Goal: Task Accomplishment & Management: Manage account settings

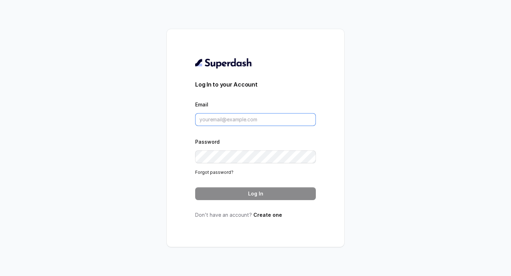
click at [228, 123] on input "Email" at bounding box center [255, 119] width 121 height 13
click at [281, 234] on div "Log In to your Account Email Password Forgot password? Log In Don’t have an acc…" at bounding box center [256, 138] width 178 height 218
click at [222, 172] on link "Forgot password?" at bounding box center [214, 172] width 38 height 5
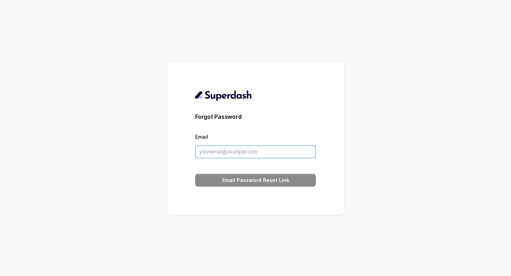
click at [212, 151] on input "Email" at bounding box center [255, 152] width 121 height 13
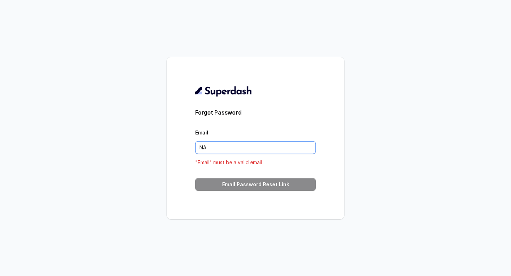
type input "N"
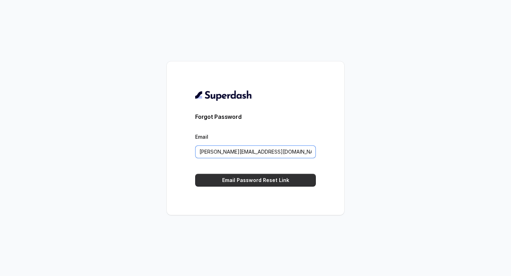
type input "naved@convictionhr.com"
click at [240, 181] on button "Email Password Reset Link" at bounding box center [255, 180] width 121 height 13
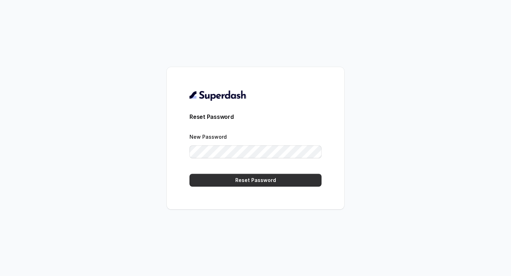
click at [228, 183] on button "Reset Password" at bounding box center [256, 180] width 132 height 13
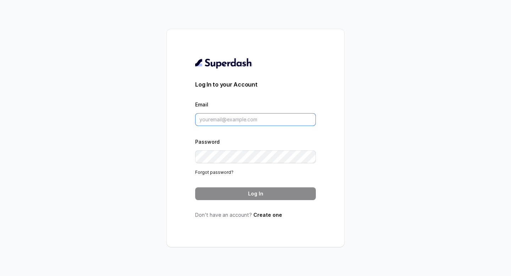
click at [234, 122] on input "Email" at bounding box center [255, 119] width 121 height 13
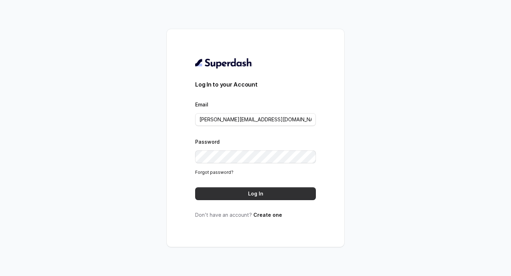
type input "naved@convictionhr.com"
click at [239, 195] on button "Log In" at bounding box center [255, 194] width 121 height 13
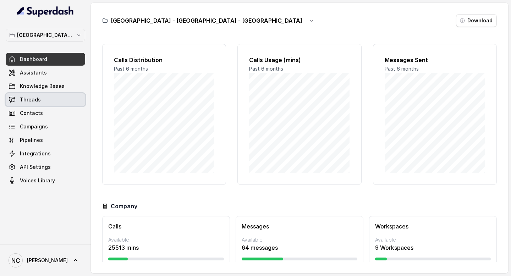
click at [45, 98] on link "Threads" at bounding box center [46, 99] width 80 height 13
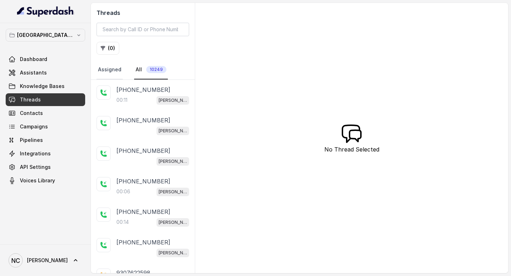
click at [106, 63] on link "Assigned" at bounding box center [110, 69] width 26 height 19
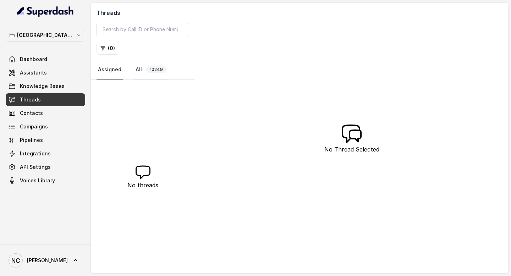
click at [153, 72] on span "10249" at bounding box center [156, 69] width 20 height 7
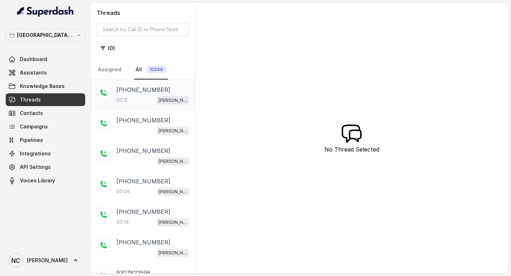
click at [138, 89] on p "[PHONE_NUMBER]" at bounding box center [143, 90] width 54 height 9
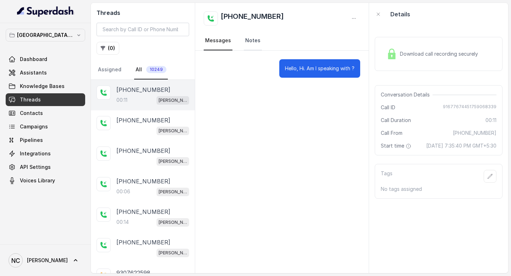
click at [250, 43] on link "Notes" at bounding box center [253, 40] width 18 height 19
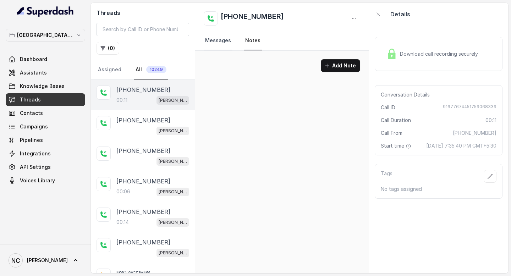
click at [216, 40] on link "Messages" at bounding box center [218, 40] width 29 height 19
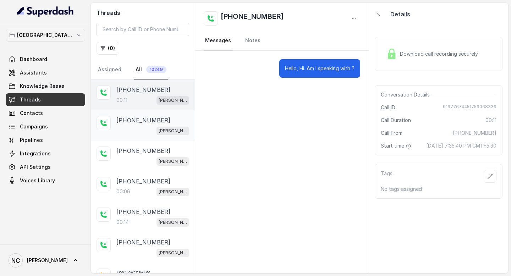
click at [135, 130] on div "[PERSON_NAME] Mumbai Conviction HR Outbound Assistant" at bounding box center [152, 130] width 73 height 9
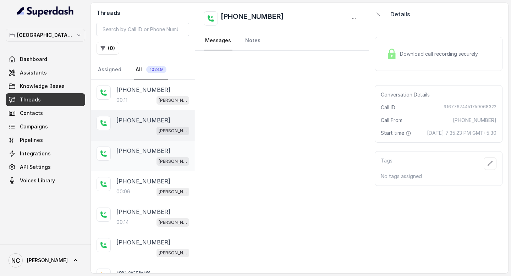
click at [141, 154] on p "[PHONE_NUMBER]" at bounding box center [143, 151] width 54 height 9
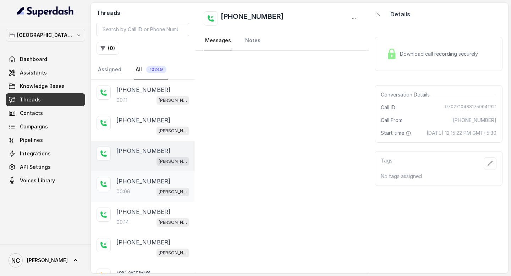
click at [145, 182] on p "[PHONE_NUMBER]" at bounding box center [143, 181] width 54 height 9
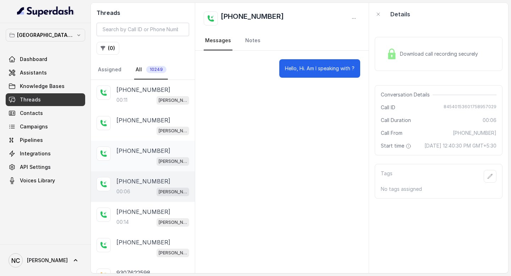
click at [155, 145] on div "[PHONE_NUMBER] [PERSON_NAME] [GEOGRAPHIC_DATA] Conviction HR Outbound Assistant" at bounding box center [143, 156] width 104 height 31
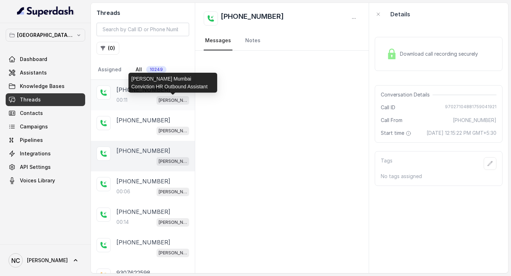
click at [163, 97] on p "[PERSON_NAME] Mumbai Conviction HR Outbound Assistant" at bounding box center [173, 100] width 28 height 7
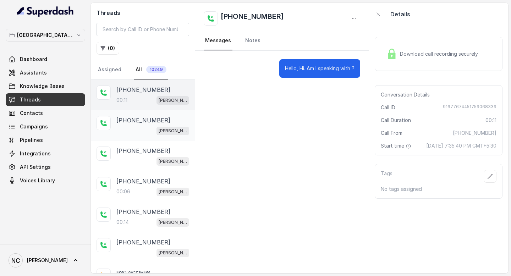
click at [131, 127] on div "[PERSON_NAME] Mumbai Conviction HR Outbound Assistant" at bounding box center [152, 130] width 73 height 9
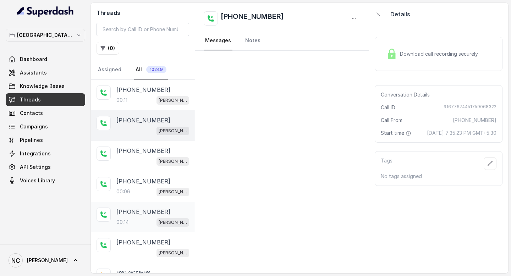
click at [138, 202] on div "[PHONE_NUMBER]:14 [PERSON_NAME] Mumbai Conviction HR Outbound Assistant" at bounding box center [143, 217] width 104 height 31
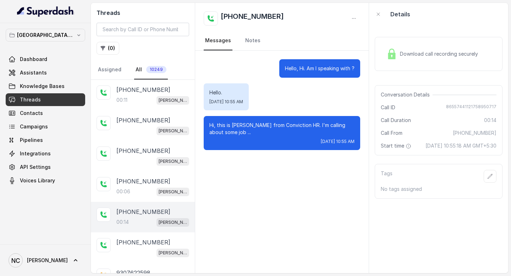
click at [445, 55] on span "Download call recording securely" at bounding box center [440, 53] width 81 height 7
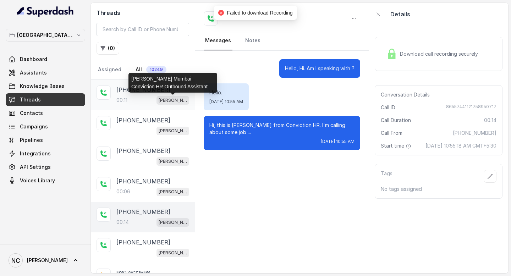
click at [159, 102] on p "[PERSON_NAME] Mumbai Conviction HR Outbound Assistant" at bounding box center [173, 100] width 28 height 7
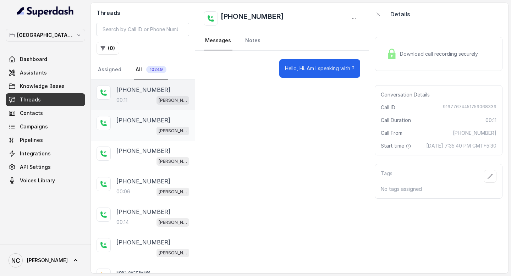
click at [141, 116] on p "[PHONE_NUMBER]" at bounding box center [143, 120] width 54 height 9
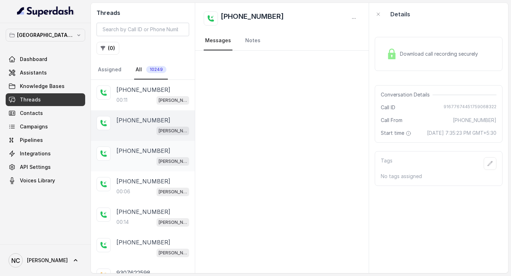
click at [139, 154] on p "[PHONE_NUMBER]" at bounding box center [143, 151] width 54 height 9
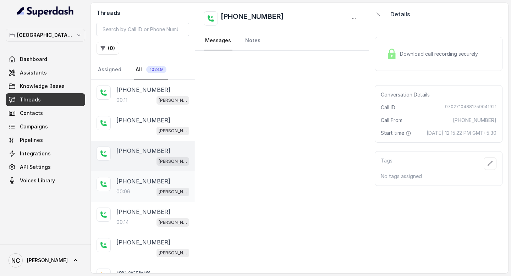
click at [137, 180] on p "[PHONE_NUMBER]" at bounding box center [143, 181] width 54 height 9
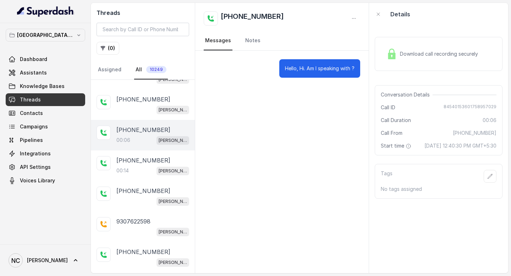
scroll to position [52, 0]
click at [133, 217] on p "9307622598" at bounding box center [133, 221] width 34 height 9
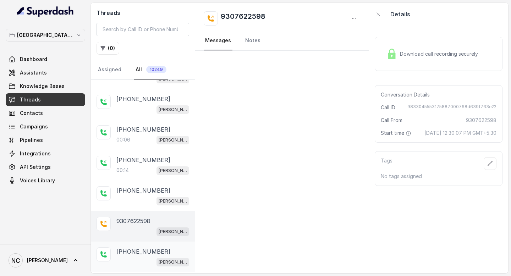
click at [133, 245] on div "[PHONE_NUMBER] [PERSON_NAME][GEOGRAPHIC_DATA] Conviction HR Outbound Assistant" at bounding box center [143, 257] width 104 height 31
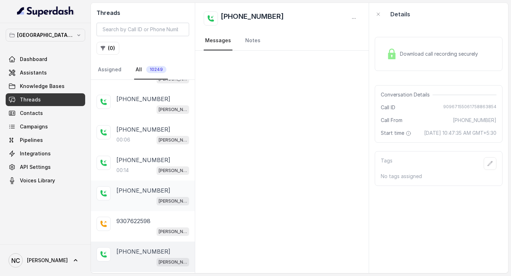
click at [136, 197] on div "[PERSON_NAME] Mumbai Conviction HR Outbound Assistant" at bounding box center [152, 200] width 73 height 9
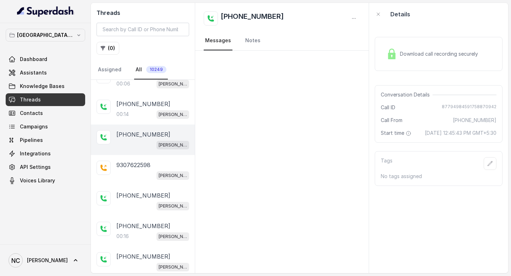
scroll to position [139, 0]
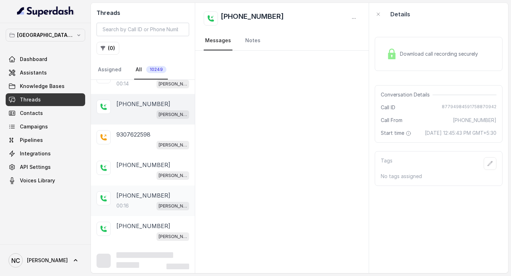
click at [135, 191] on p "[PHONE_NUMBER]" at bounding box center [143, 195] width 54 height 9
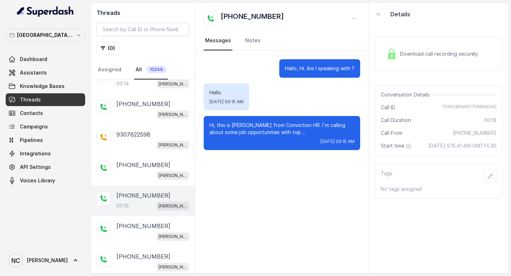
click at [425, 40] on div "Download call recording securely" at bounding box center [439, 54] width 128 height 34
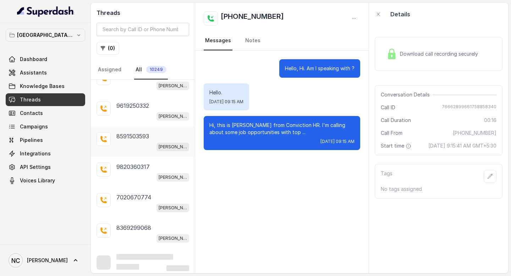
scroll to position [431, 0]
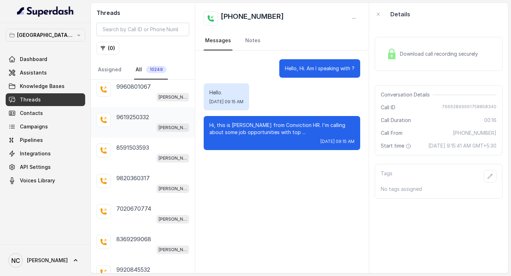
click at [144, 107] on div "9619250332 [PERSON_NAME][GEOGRAPHIC_DATA] Conviction HR Outbound Assistant" at bounding box center [143, 122] width 104 height 31
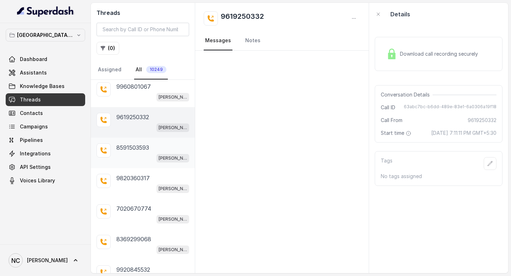
click at [139, 147] on p "8591503593" at bounding box center [132, 147] width 33 height 9
click at [130, 123] on div "[PERSON_NAME] Mumbai Conviction HR Outbound Assistant" at bounding box center [152, 127] width 73 height 9
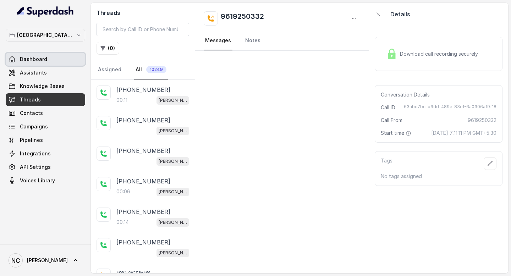
click at [47, 56] on link "Dashboard" at bounding box center [46, 59] width 80 height 13
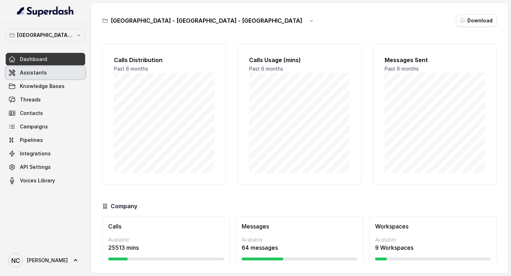
click at [43, 74] on span "Assistants" at bounding box center [33, 72] width 27 height 7
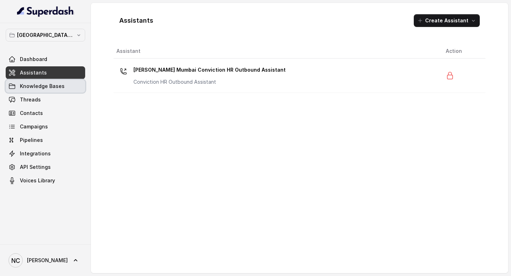
click at [47, 87] on span "Knowledge Bases" at bounding box center [42, 86] width 45 height 7
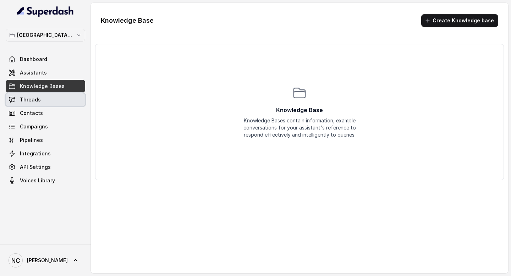
click at [44, 104] on link "Threads" at bounding box center [46, 99] width 80 height 13
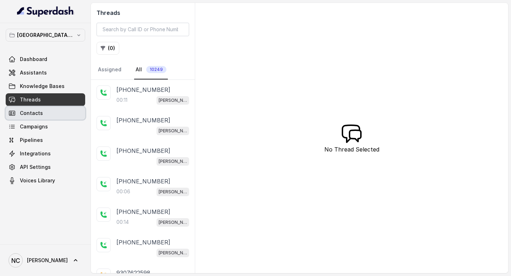
click at [52, 116] on link "Contacts" at bounding box center [46, 113] width 80 height 13
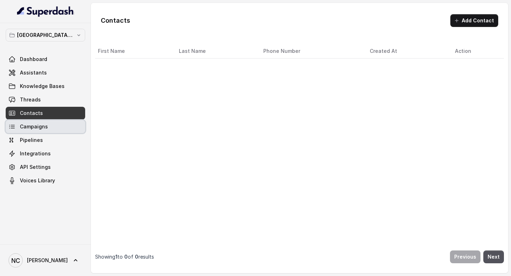
click at [49, 130] on link "Campaigns" at bounding box center [46, 126] width 80 height 13
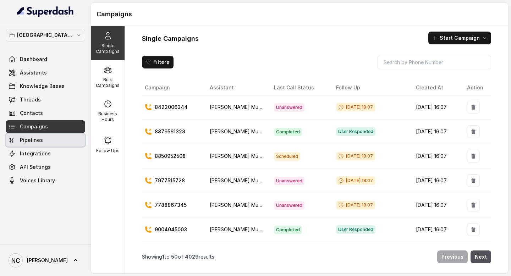
click at [39, 143] on span "Pipelines" at bounding box center [31, 140] width 23 height 7
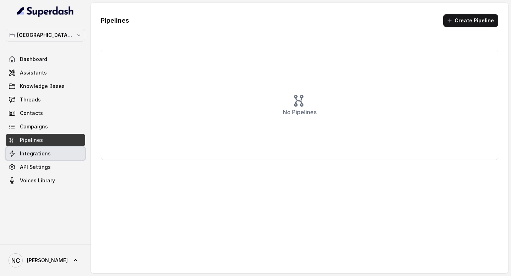
click at [39, 154] on span "Integrations" at bounding box center [35, 153] width 31 height 7
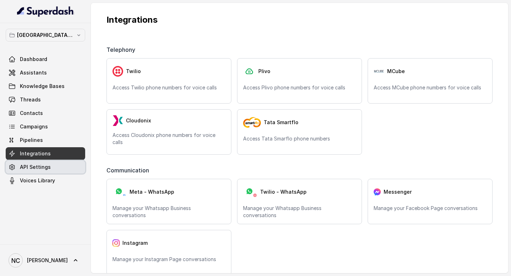
click at [39, 168] on span "API Settings" at bounding box center [35, 167] width 31 height 7
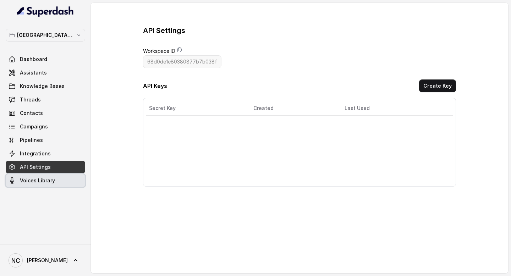
click at [39, 180] on span "Voices Library" at bounding box center [37, 180] width 35 height 7
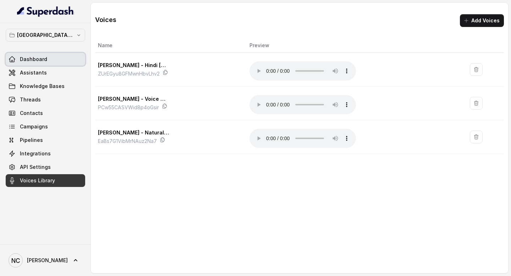
click at [53, 59] on link "Dashboard" at bounding box center [46, 59] width 80 height 13
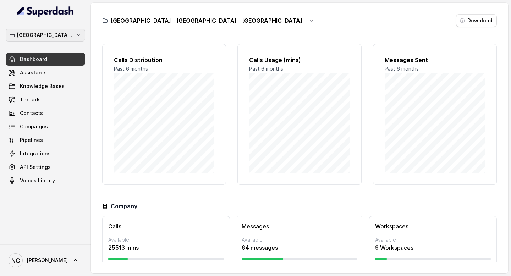
click at [79, 32] on icon "button" at bounding box center [79, 35] width 6 height 6
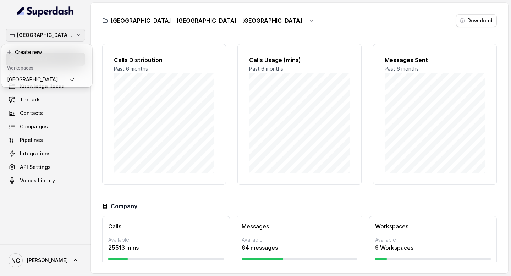
click at [79, 32] on icon "button" at bounding box center [79, 35] width 6 height 6
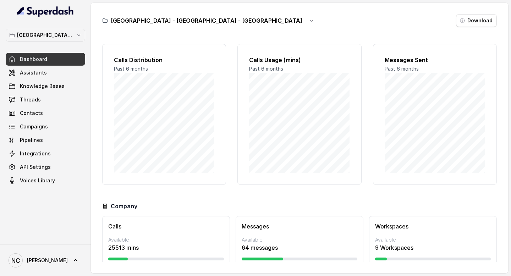
scroll to position [22, 0]
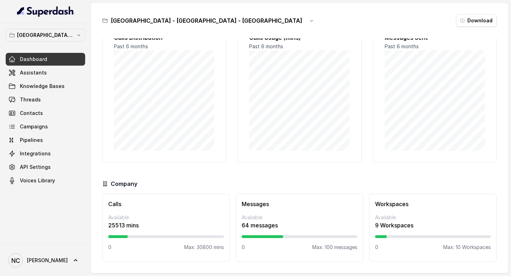
click at [269, 230] on div "Messages Available 64 messages 0 Max: 100 messages" at bounding box center [300, 228] width 128 height 68
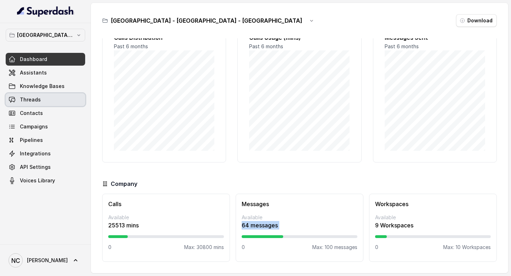
click at [59, 102] on link "Threads" at bounding box center [46, 99] width 80 height 13
